Goal: Task Accomplishment & Management: Manage account settings

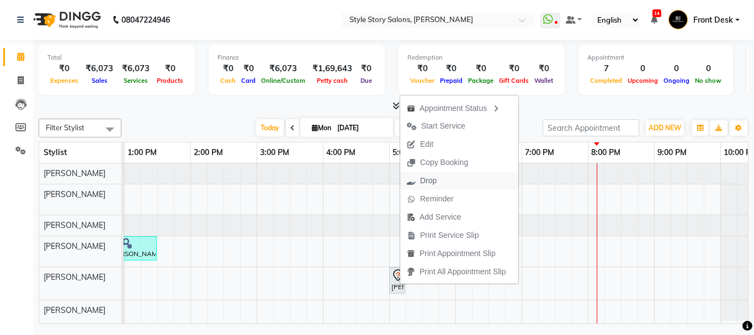
click at [428, 181] on span "Drop" at bounding box center [428, 181] width 17 height 12
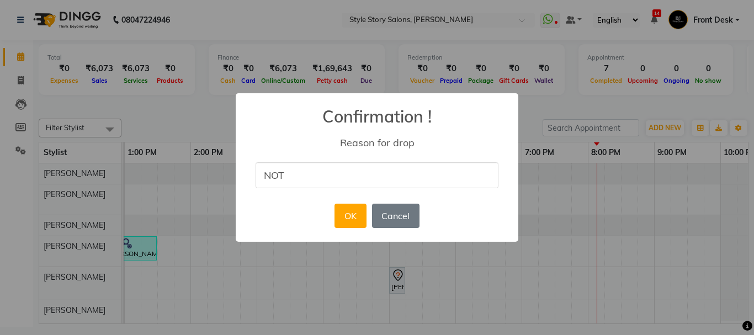
type input "not came"
click at [351, 218] on button "OK" at bounding box center [350, 216] width 31 height 24
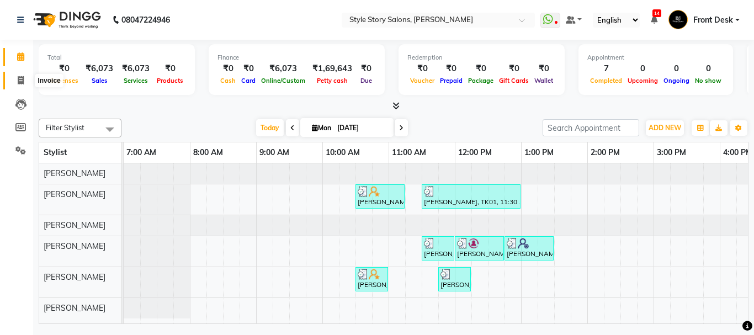
click at [18, 83] on icon at bounding box center [21, 80] width 6 height 8
select select "6249"
select select "service"
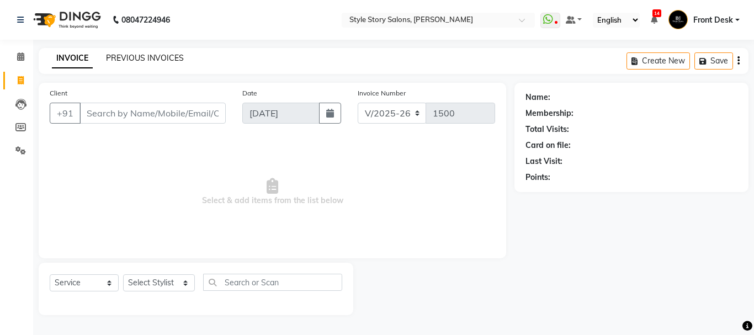
click at [131, 62] on link "PREVIOUS INVOICES" at bounding box center [145, 58] width 78 height 10
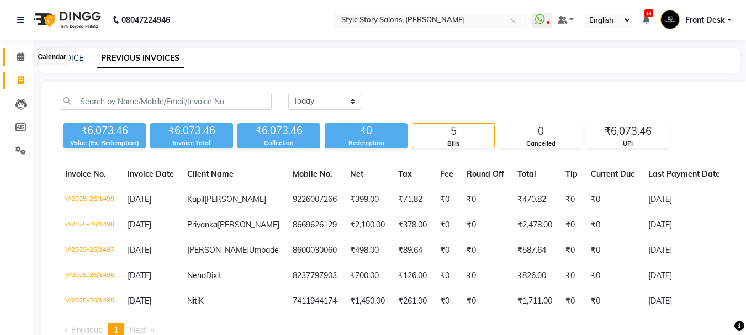
click at [23, 53] on icon at bounding box center [20, 56] width 7 height 8
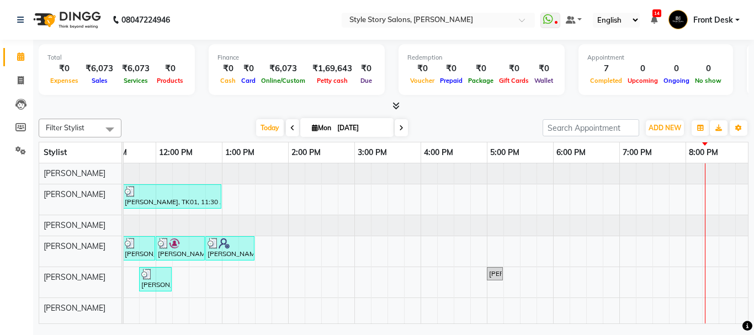
scroll to position [0, 373]
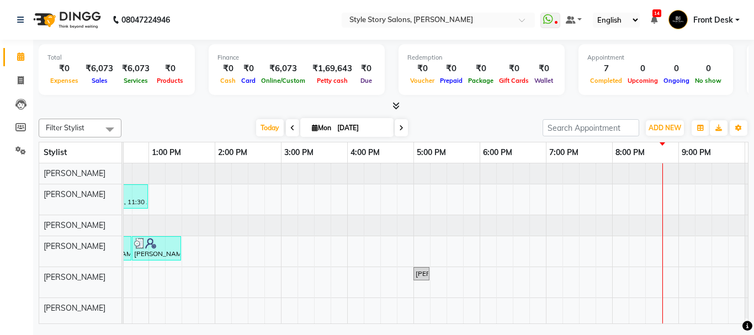
click at [733, 14] on span "Front Desk" at bounding box center [713, 20] width 40 height 12
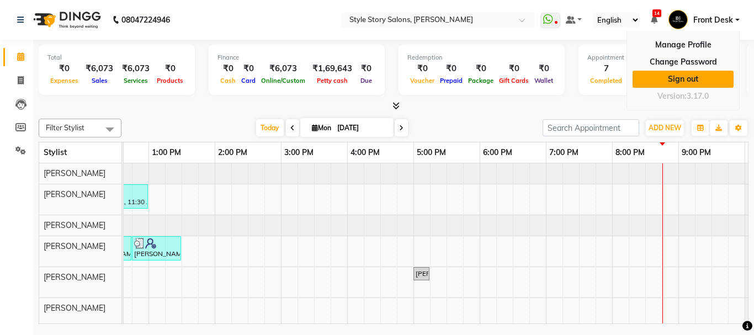
click at [713, 77] on link "Sign out" at bounding box center [683, 79] width 101 height 17
